Goal: Find specific page/section

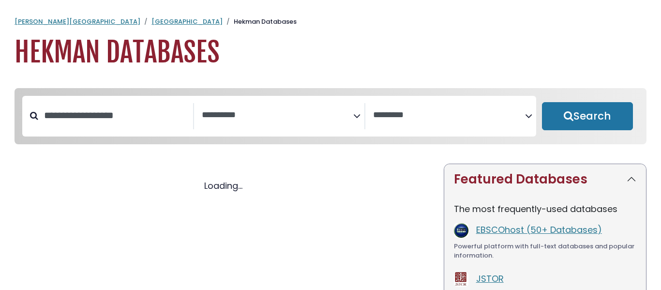
select select "Database Subject Filter"
select select "Database Vendors Filter"
select select "Database Subject Filter"
select select "Database Vendors Filter"
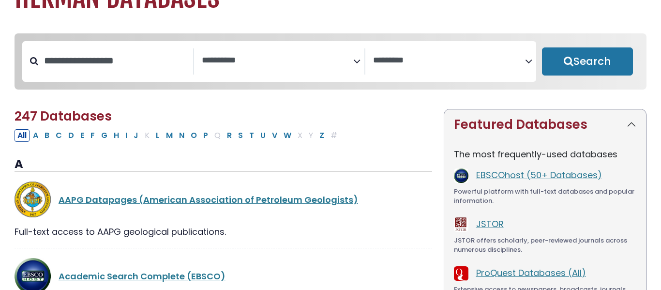
scroll to position [57, 0]
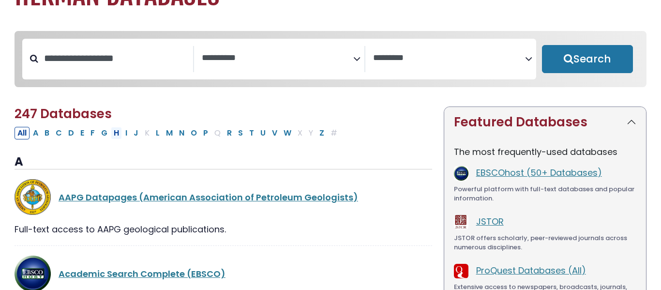
click at [115, 134] on button "H" at bounding box center [116, 133] width 11 height 13
select select "Database Subject Filter"
select select "Database Vendors Filter"
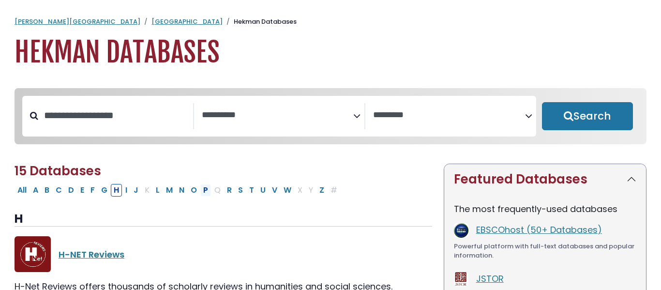
click at [206, 191] on button "P" at bounding box center [205, 190] width 11 height 13
select select "Database Subject Filter"
select select "Database Vendors Filter"
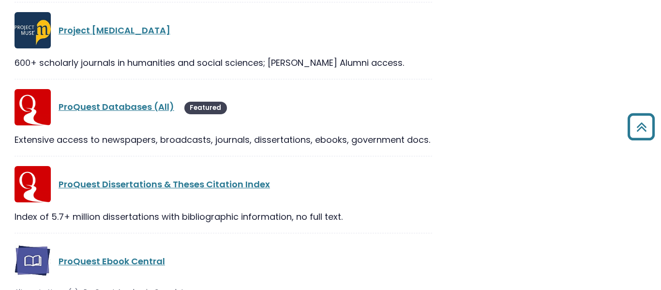
scroll to position [1185, 0]
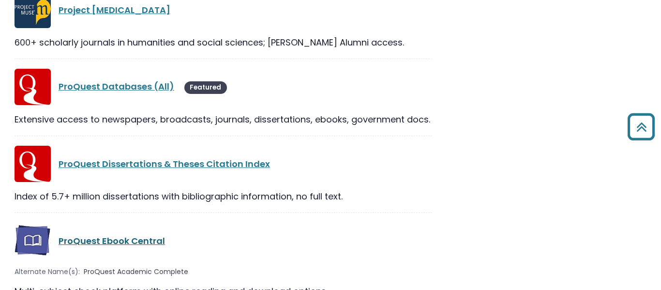
click at [112, 246] on link "ProQuest Ebook Central" at bounding box center [112, 241] width 107 height 12
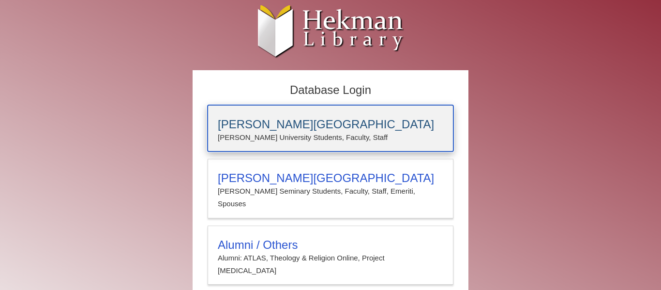
click at [311, 128] on h3 "[PERSON_NAME][GEOGRAPHIC_DATA]" at bounding box center [331, 125] width 226 height 14
